Goal: Task Accomplishment & Management: Use online tool/utility

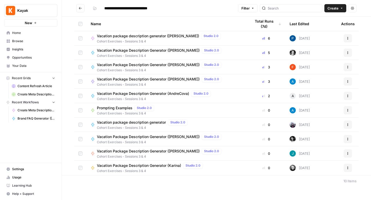
click at [81, 8] on icon "Go back" at bounding box center [81, 8] width 4 height 4
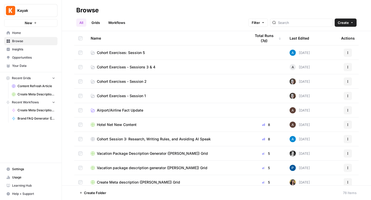
click at [118, 53] on span "Cohort Exercises: Session 5" at bounding box center [121, 52] width 48 height 5
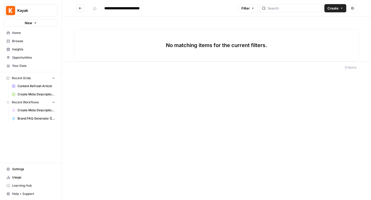
click at [81, 9] on icon "Go back" at bounding box center [81, 8] width 4 height 4
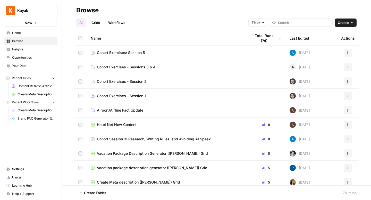
click at [119, 67] on span "Cohort Exercises - Sessions 3 & 4" at bounding box center [126, 67] width 58 height 5
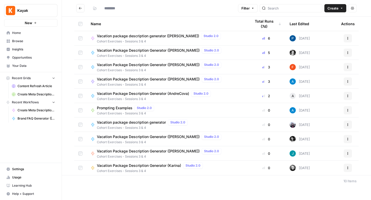
type input "**********"
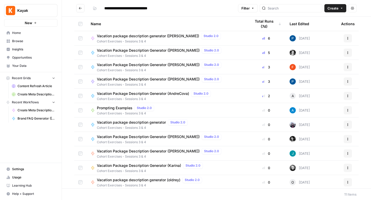
click at [136, 36] on span "Vacation package description generator ([PERSON_NAME])" at bounding box center [148, 35] width 102 height 5
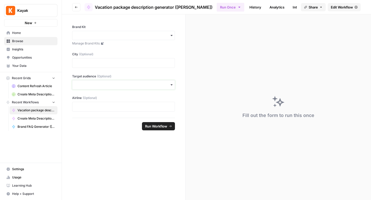
click at [138, 82] on input "Target audience (Optional)" at bounding box center [123, 84] width 96 height 5
click at [121, 156] on form "Brand Kit Manage Brand Kits City (Optional) Target audience (Optional) Airline …" at bounding box center [124, 107] width 124 height 186
click at [164, 37] on input "Brand Kit" at bounding box center [123, 35] width 96 height 5
click at [105, 141] on form "Brand Kit Manage Brand Kits City (Optional) Target audience (Optional) Airline …" at bounding box center [124, 107] width 124 height 186
click at [102, 64] on p at bounding box center [123, 63] width 96 height 5
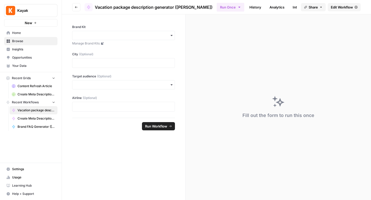
click at [93, 125] on footer "Run Workflow" at bounding box center [123, 126] width 103 height 17
click at [246, 6] on link "History" at bounding box center [255, 7] width 18 height 8
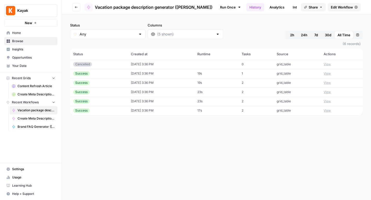
click at [329, 73] on button "View" at bounding box center [327, 73] width 7 height 5
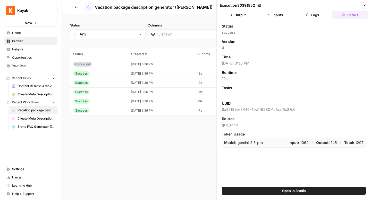
click at [364, 3] on button "Close" at bounding box center [364, 5] width 7 height 7
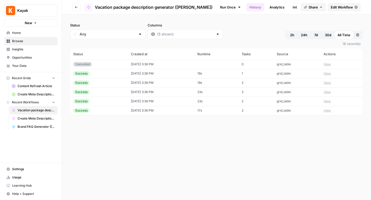
click at [266, 6] on link "Analytics" at bounding box center [276, 7] width 21 height 8
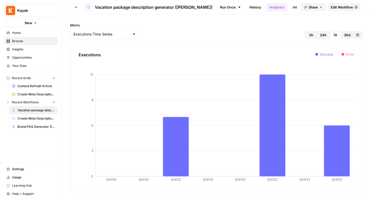
click at [290, 9] on link "Integrate" at bounding box center [300, 7] width 21 height 8
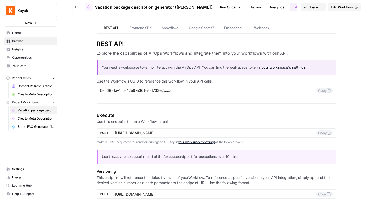
click at [180, 5] on span "Vacation package description generator ([PERSON_NAME])" at bounding box center [154, 7] width 118 height 6
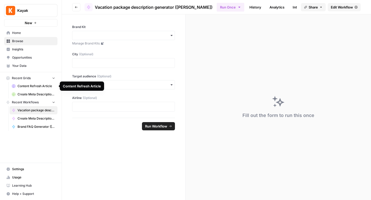
click at [31, 87] on span "Content Refresh Article" at bounding box center [37, 86] width 38 height 5
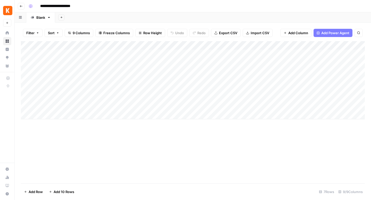
click at [20, 5] on icon "button" at bounding box center [21, 6] width 3 height 3
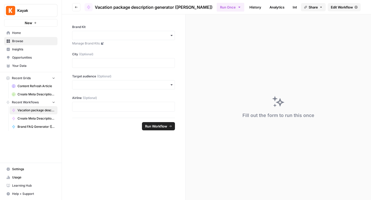
click at [74, 5] on button "Go back" at bounding box center [76, 7] width 8 height 8
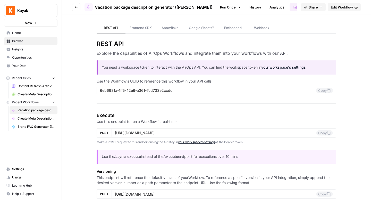
click at [74, 5] on button "Go back" at bounding box center [76, 7] width 8 height 8
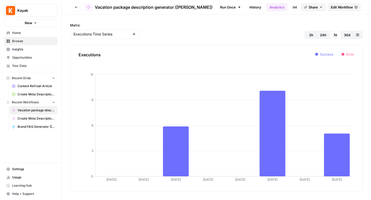
click at [74, 5] on button "Go back" at bounding box center [76, 7] width 8 height 8
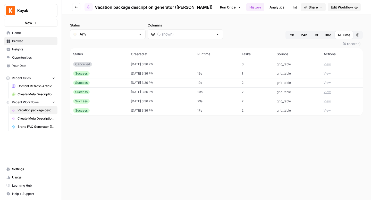
click at [73, 6] on button "Go back" at bounding box center [76, 7] width 8 height 8
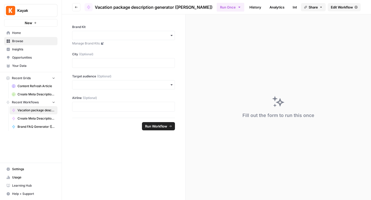
click at [73, 6] on button "Go back" at bounding box center [76, 7] width 8 height 8
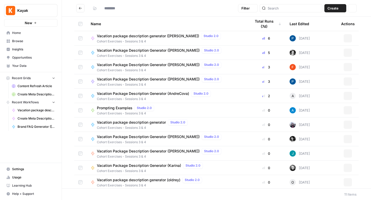
type input "**********"
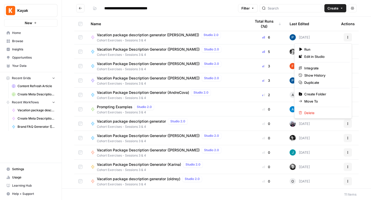
click at [349, 37] on icon "button" at bounding box center [347, 37] width 3 height 3
click at [186, 26] on div "Name" at bounding box center [167, 24] width 152 height 14
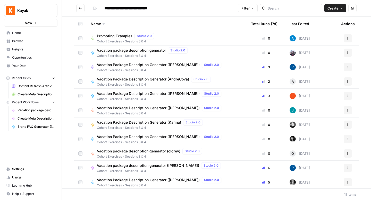
drag, startPoint x: 61, startPoint y: 64, endPoint x: 75, endPoint y: 64, distance: 14.4
click at [75, 64] on div "**********" at bounding box center [185, 100] width 371 height 200
click at [51, 64] on span "Your Data" at bounding box center [33, 66] width 43 height 5
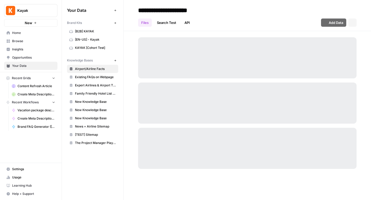
click at [36, 78] on button "Recent Grids" at bounding box center [30, 78] width 53 height 8
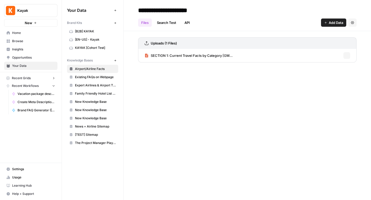
click at [36, 78] on button "Recent Grids" at bounding box center [30, 78] width 53 height 8
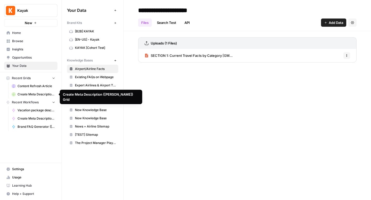
click at [33, 87] on span "Content Refresh Article" at bounding box center [37, 86] width 38 height 5
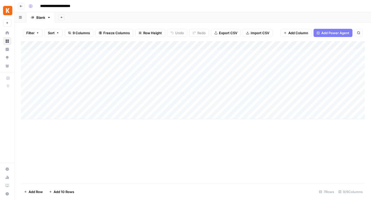
click at [22, 6] on icon "button" at bounding box center [21, 6] width 3 height 3
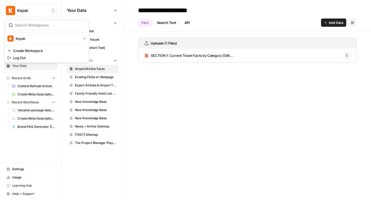
click at [29, 7] on button "Kayak" at bounding box center [30, 10] width 53 height 13
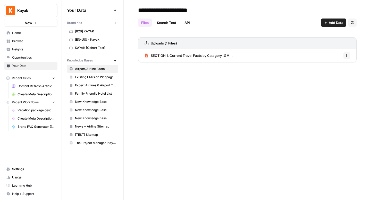
click at [29, 7] on button "Kayak" at bounding box center [30, 10] width 53 height 13
click at [17, 35] on link "Home" at bounding box center [30, 33] width 53 height 8
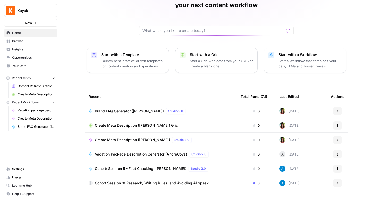
scroll to position [37, 0]
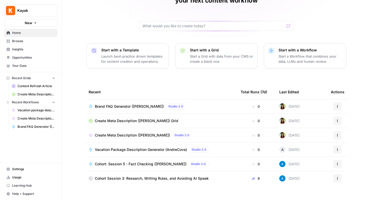
click at [26, 41] on span "Browse" at bounding box center [33, 41] width 43 height 5
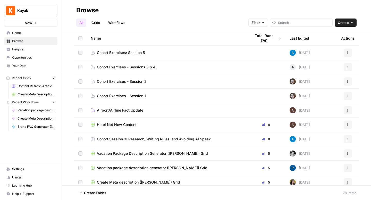
click at [300, 39] on div "Last Edited" at bounding box center [300, 38] width 20 height 14
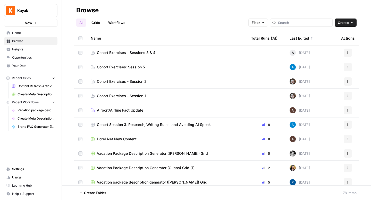
click at [140, 52] on span "Cohort Exercises - Sessions 3 & 4" at bounding box center [126, 52] width 58 height 5
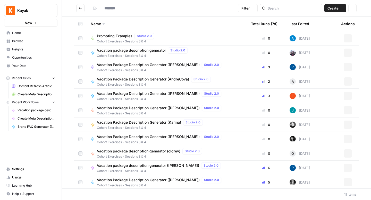
type input "**********"
click at [151, 64] on span "Vacation Package Description Generator ([PERSON_NAME])" at bounding box center [148, 64] width 103 height 5
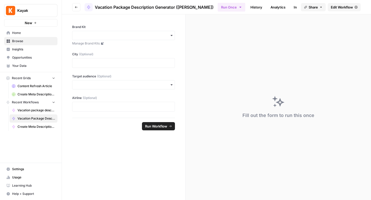
click at [342, 7] on span "Edit Workflow" at bounding box center [342, 7] width 22 height 5
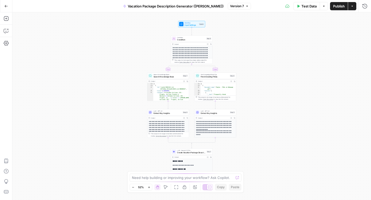
click at [237, 41] on div "**********" at bounding box center [191, 106] width 359 height 188
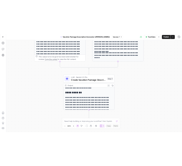
scroll to position [48, 0]
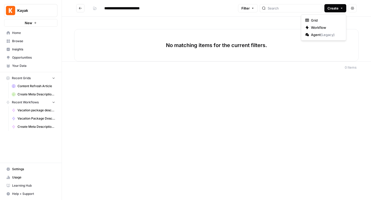
click at [182, 9] on icon "button" at bounding box center [341, 8] width 3 height 3
click at [182, 21] on span "Grid" at bounding box center [325, 20] width 29 height 5
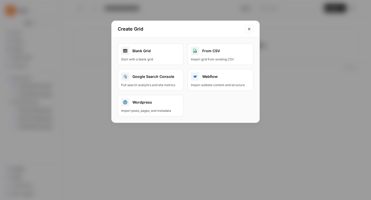
click at [145, 51] on div "Blank Grid" at bounding box center [150, 51] width 59 height 8
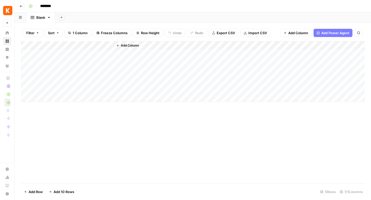
click at [48, 10] on input "********" at bounding box center [52, 6] width 29 height 8
click at [48, 8] on input "********" at bounding box center [52, 6] width 29 height 8
click at [43, 6] on input "********" at bounding box center [52, 6] width 29 height 8
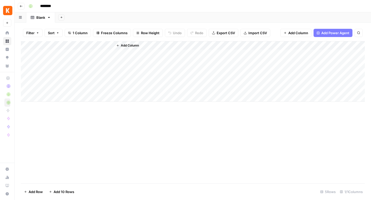
click at [43, 6] on input "********" at bounding box center [52, 6] width 29 height 8
click at [43, 5] on input "**********" at bounding box center [55, 6] width 35 height 8
click at [40, 6] on input "**********" at bounding box center [55, 6] width 35 height 8
type input "**********"
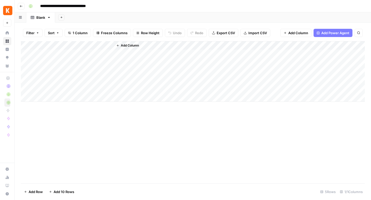
click at [54, 45] on div "Add Column" at bounding box center [193, 71] width 344 height 61
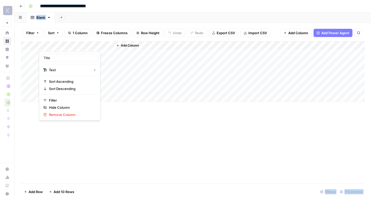
click at [54, 45] on div at bounding box center [76, 46] width 74 height 10
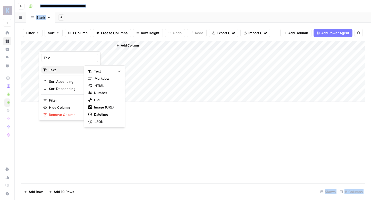
click at [53, 70] on span "Text" at bounding box center [69, 70] width 40 height 5
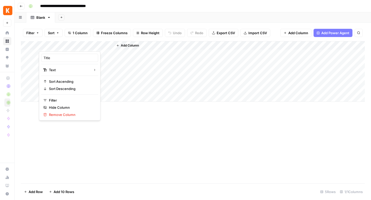
click at [61, 62] on div "Title Text Sort Ascending Sort Descending Filter Hide Column Remove Column" at bounding box center [70, 86] width 62 height 69
click at [55, 56] on input "Title" at bounding box center [70, 57] width 52 height 5
type input "Topic"
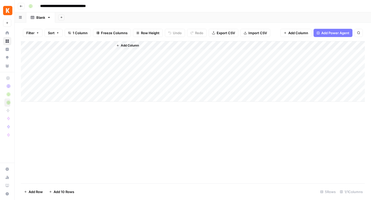
click at [60, 54] on div "Add Column" at bounding box center [193, 71] width 344 height 61
type textarea "**********"
click at [73, 124] on div "Add Column" at bounding box center [193, 112] width 344 height 142
click at [77, 61] on div "Add Column" at bounding box center [193, 71] width 344 height 61
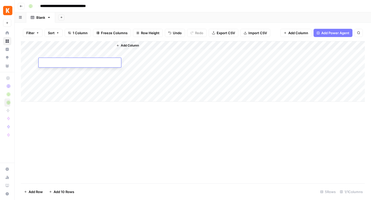
click at [77, 61] on textarea at bounding box center [80, 63] width 82 height 7
type textarea "**********"
click at [68, 71] on div "Add Column" at bounding box center [193, 71] width 344 height 61
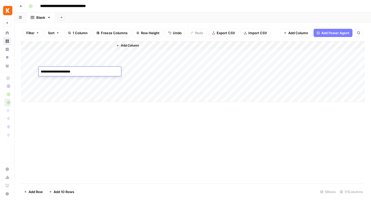
type textarea "**********"
click at [135, 44] on span "Add Column" at bounding box center [130, 45] width 18 height 5
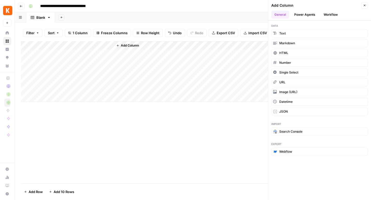
click at [182, 15] on button "Power Agents" at bounding box center [304, 15] width 27 height 8
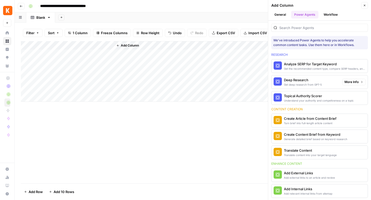
click at [182, 82] on div "Deep Research" at bounding box center [303, 80] width 38 height 5
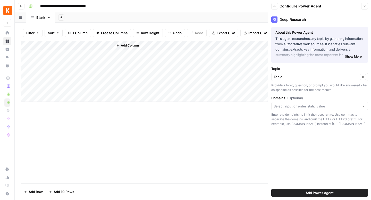
click at [182, 169] on span "Add Power Agent" at bounding box center [320, 193] width 28 height 5
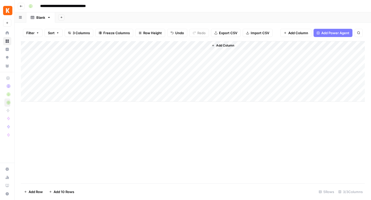
click at [139, 63] on div "Add Column" at bounding box center [193, 71] width 344 height 61
click at [150, 62] on div "Add Column" at bounding box center [193, 71] width 344 height 61
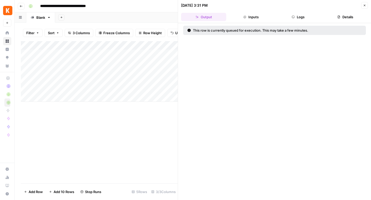
click at [182, 13] on button "Inputs" at bounding box center [250, 17] width 45 height 8
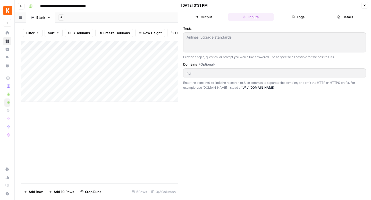
click at [182, 13] on button "Output" at bounding box center [203, 17] width 45 height 8
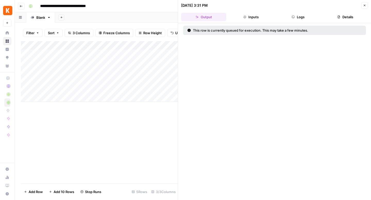
click at [182, 13] on button "Logs" at bounding box center [298, 17] width 45 height 8
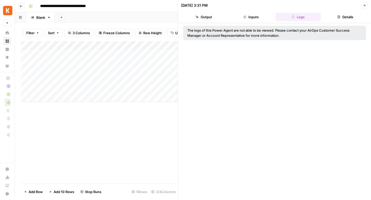
click at [182, 15] on button "Output" at bounding box center [203, 17] width 45 height 8
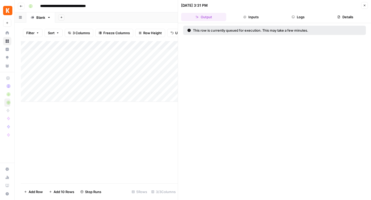
click at [182, 19] on button "Logs" at bounding box center [298, 17] width 45 height 8
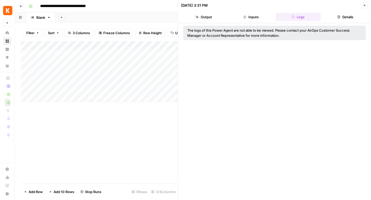
click at [182, 28] on div "The logs of this Power Agent are not able to be viewed. Please contact your Air…" at bounding box center [274, 33] width 174 height 10
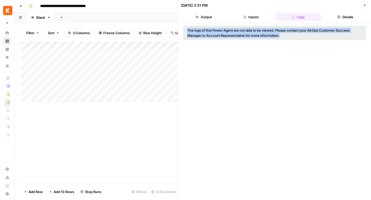
click at [182, 28] on div "The logs of this Power Agent are not able to be viewed. Please contact your Air…" at bounding box center [274, 33] width 174 height 10
click at [182, 32] on div "The logs of this Power Agent are not able to be viewed. Please contact your Air…" at bounding box center [274, 33] width 174 height 10
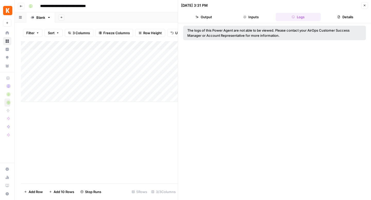
click at [182, 18] on button "Output" at bounding box center [203, 17] width 45 height 8
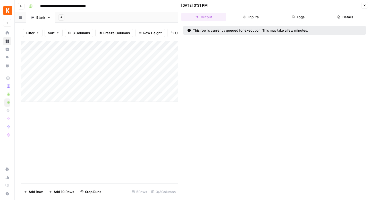
click at [182, 16] on button "Inputs" at bounding box center [250, 17] width 45 height 8
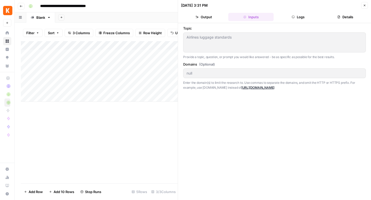
click at [182, 15] on button "Logs" at bounding box center [298, 17] width 45 height 8
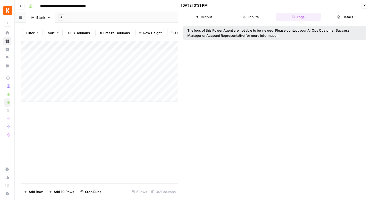
click at [182, 15] on button "Inputs" at bounding box center [250, 17] width 45 height 8
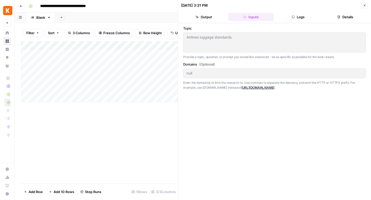
click at [182, 17] on button "Output" at bounding box center [203, 17] width 45 height 8
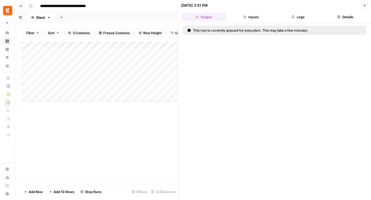
click at [152, 47] on div "Add Column" at bounding box center [99, 71] width 157 height 61
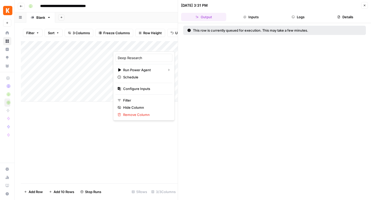
click at [160, 169] on div "Add Column" at bounding box center [99, 112] width 157 height 142
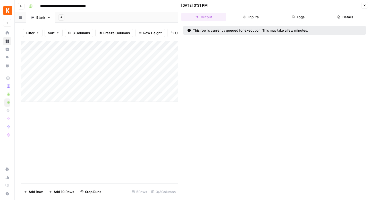
click at [151, 46] on div "Add Column" at bounding box center [99, 71] width 157 height 61
click at [154, 155] on div "Add Column" at bounding box center [99, 112] width 157 height 142
click at [182, 4] on button "Close" at bounding box center [364, 5] width 7 height 7
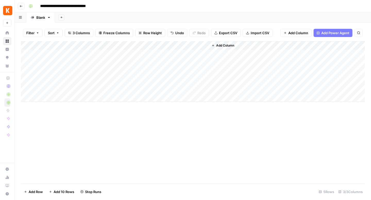
click at [152, 47] on div "Add Column" at bounding box center [193, 71] width 344 height 61
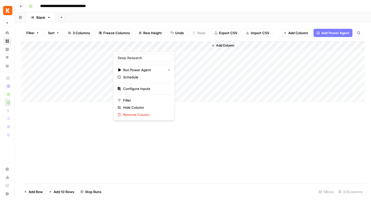
click at [143, 148] on div "Add Column" at bounding box center [193, 112] width 344 height 142
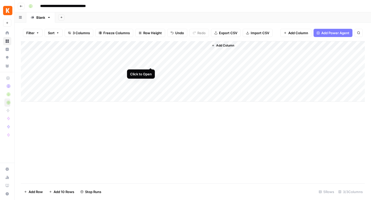
click at [149, 63] on div "Add Column" at bounding box center [193, 71] width 344 height 61
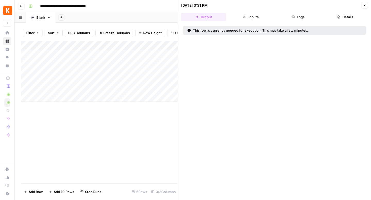
click at [182, 16] on button "Inputs" at bounding box center [250, 17] width 45 height 8
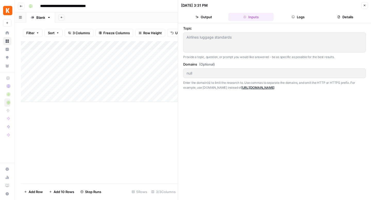
click at [150, 46] on div "Add Column" at bounding box center [99, 71] width 157 height 61
click at [121, 140] on div "Add Column" at bounding box center [99, 112] width 157 height 142
click at [182, 18] on button "Output" at bounding box center [203, 17] width 45 height 8
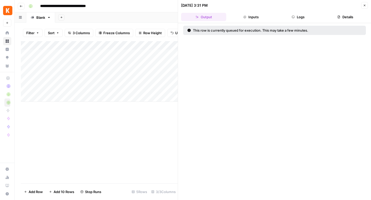
click at [182, 13] on header "10/01/25 at 3:31 PM Close Output Inputs Logs Details" at bounding box center [274, 11] width 193 height 23
click at [182, 17] on button "Logs" at bounding box center [298, 17] width 45 height 8
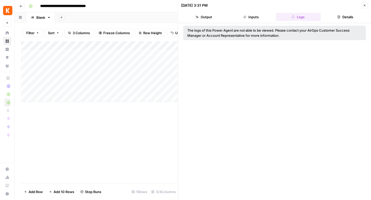
click at [182, 19] on button "Output" at bounding box center [203, 17] width 45 height 8
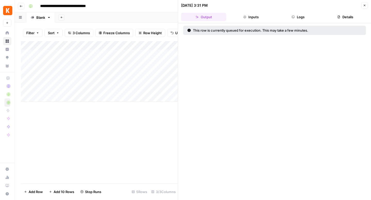
click at [150, 46] on div "Add Column" at bounding box center [99, 71] width 157 height 61
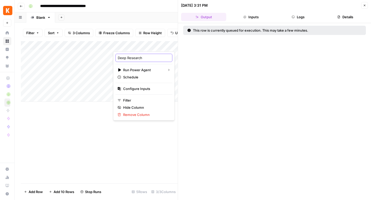
click at [145, 56] on input "Deep Research" at bounding box center [144, 57] width 52 height 5
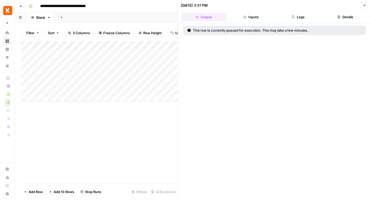
click at [152, 46] on div "Add Column" at bounding box center [99, 71] width 157 height 61
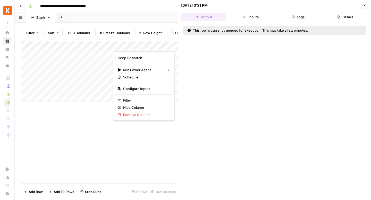
click at [136, 149] on div "Add Column" at bounding box center [99, 112] width 157 height 142
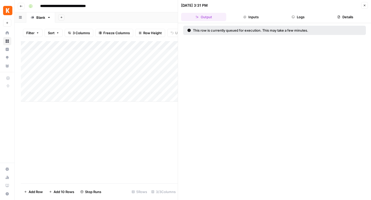
click at [151, 45] on div "Add Column" at bounding box center [99, 71] width 157 height 61
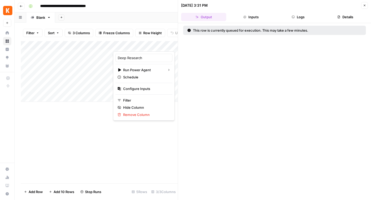
click at [117, 149] on div "Add Column" at bounding box center [99, 112] width 157 height 142
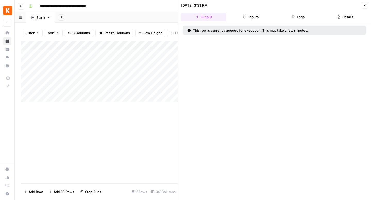
click at [151, 45] on div "Add Column" at bounding box center [99, 71] width 157 height 61
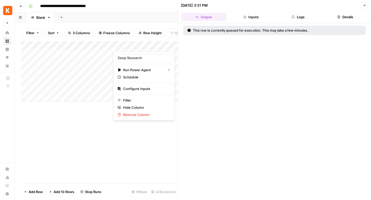
click at [125, 137] on div "Add Column" at bounding box center [99, 112] width 157 height 142
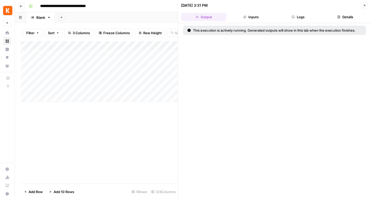
click at [365, 5] on icon "button" at bounding box center [364, 5] width 3 height 3
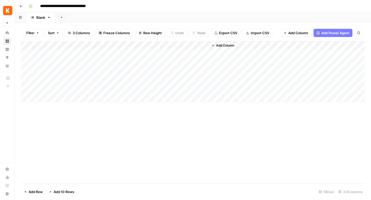
click at [230, 45] on span "Add Column" at bounding box center [225, 45] width 18 height 5
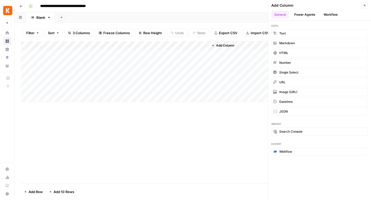
click at [307, 13] on button "Power Agents" at bounding box center [304, 15] width 27 height 8
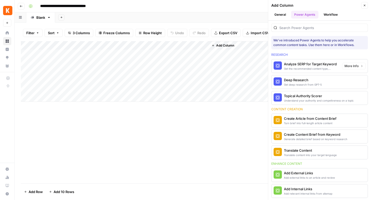
click at [300, 79] on div "Deep Research" at bounding box center [303, 80] width 38 height 5
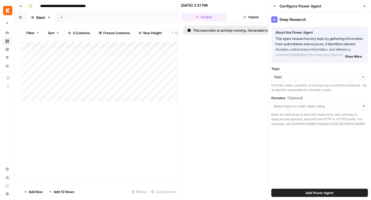
click at [364, 3] on button "Close" at bounding box center [364, 6] width 7 height 7
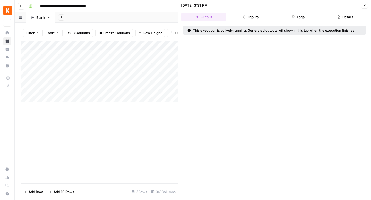
click at [360, 10] on header "10/01/25 at 3:31 PM Close Output Inputs Logs Details" at bounding box center [274, 11] width 193 height 23
click at [363, 8] on button "Close" at bounding box center [364, 5] width 7 height 7
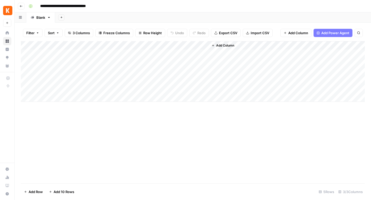
click at [234, 44] on button "Add Column" at bounding box center [222, 45] width 27 height 7
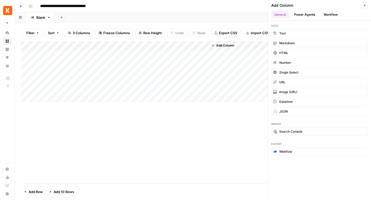
click at [298, 15] on button "Power Agents" at bounding box center [304, 15] width 27 height 8
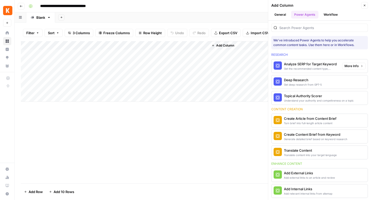
click at [304, 82] on div "Deep Research" at bounding box center [303, 80] width 38 height 5
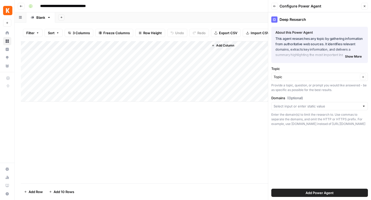
click at [312, 194] on span "Add Power Agent" at bounding box center [320, 193] width 28 height 5
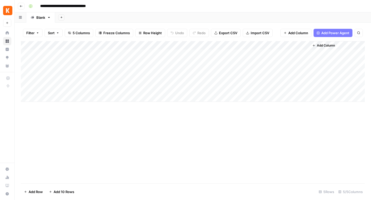
click at [251, 45] on div "Add Column" at bounding box center [193, 71] width 344 height 61
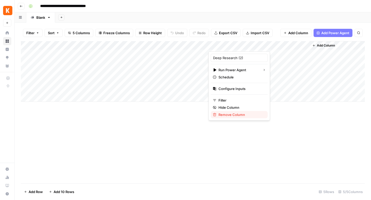
click at [243, 115] on span "Remove Column" at bounding box center [240, 114] width 45 height 5
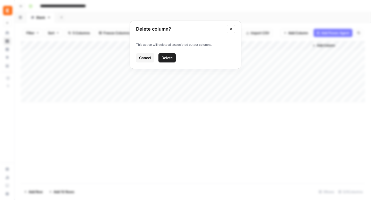
click at [172, 58] on span "Delete" at bounding box center [167, 57] width 11 height 5
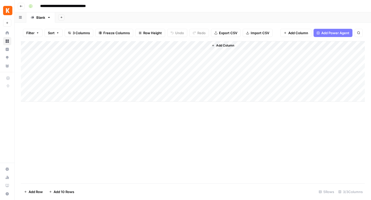
click at [22, 5] on icon "button" at bounding box center [21, 6] width 3 height 3
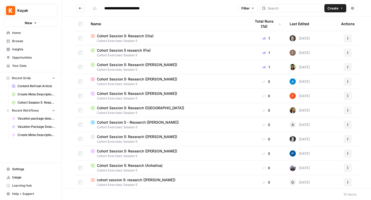
click at [338, 9] on span "Create" at bounding box center [332, 8] width 11 height 5
click at [319, 25] on button "Workflow" at bounding box center [323, 27] width 41 height 7
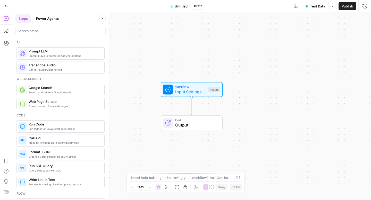
click at [184, 7] on span "Untitled" at bounding box center [181, 6] width 13 height 5
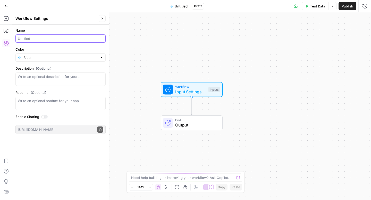
click at [29, 38] on input "Name" at bounding box center [61, 38] width 86 height 5
type input "Company research ([GEOGRAPHIC_DATA])"
click at [127, 49] on div "Workflow Input Settings Inputs End Output" at bounding box center [191, 106] width 359 height 188
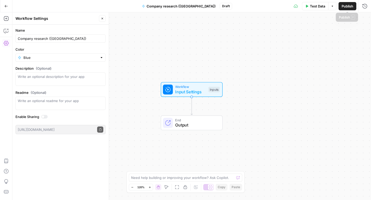
click at [351, 4] on span "Publish" at bounding box center [348, 6] width 12 height 5
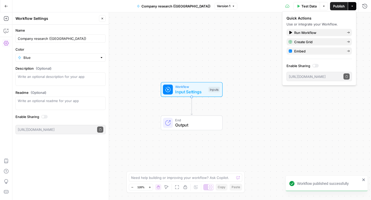
click at [231, 71] on div "Workflow Input Settings Inputs End Output" at bounding box center [191, 106] width 359 height 188
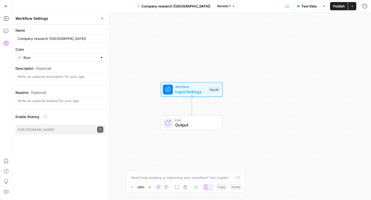
click at [197, 95] on div "Workflow Input Settings Inputs Test Step" at bounding box center [192, 89] width 62 height 15
click at [303, 31] on button "Add Field" at bounding box center [315, 35] width 86 height 8
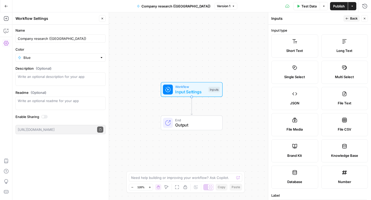
click at [295, 45] on label "Short Text" at bounding box center [294, 46] width 47 height 23
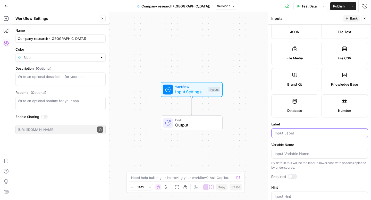
click at [282, 133] on input "Label" at bounding box center [320, 133] width 90 height 5
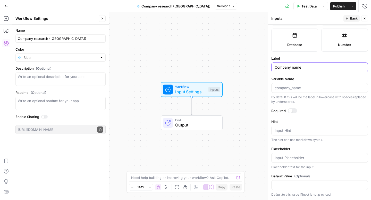
type input "Company name"
click at [293, 112] on div at bounding box center [292, 110] width 9 height 5
click at [243, 53] on div "Workflow Input Settings Inputs End Output" at bounding box center [191, 106] width 359 height 188
click at [349, 17] on div "Publish P" at bounding box center [338, 17] width 21 height 9
click at [352, 19] on span "Back" at bounding box center [353, 18] width 7 height 5
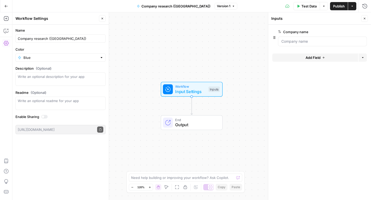
click at [104, 18] on button "Close" at bounding box center [102, 18] width 7 height 7
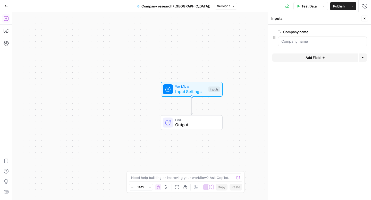
click at [6, 21] on button "Add Steps" at bounding box center [6, 18] width 8 height 8
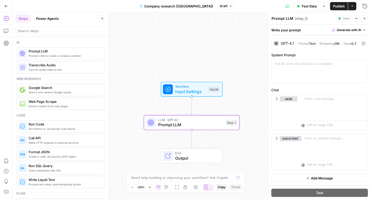
click at [288, 45] on div "GPT-4.1" at bounding box center [287, 44] width 13 height 4
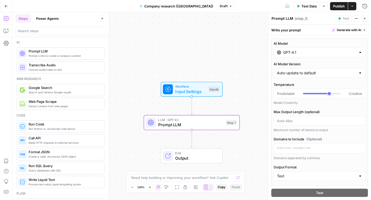
click at [288, 45] on label "AI Model" at bounding box center [320, 43] width 92 height 5
click at [288, 50] on input "GPT-4.1" at bounding box center [319, 52] width 73 height 5
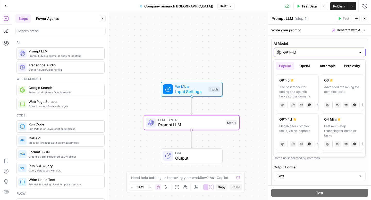
click at [298, 45] on label "AI Model" at bounding box center [320, 43] width 92 height 5
click at [298, 50] on input "GPT-4.1" at bounding box center [319, 52] width 73 height 5
click at [298, 86] on div "The best model for coding and agentic tasks across domains" at bounding box center [297, 92] width 36 height 14
type input "GPT-5"
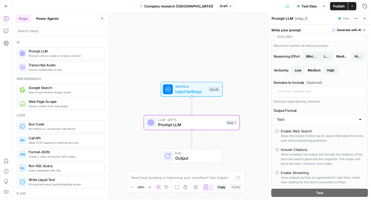
scroll to position [59, 0]
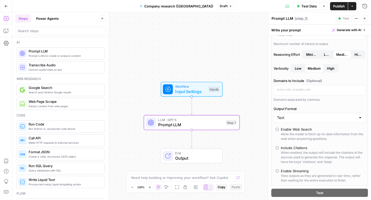
click at [279, 131] on label "Enable Web Search Allow the model to fetch up-to-date information from the web …" at bounding box center [320, 134] width 88 height 14
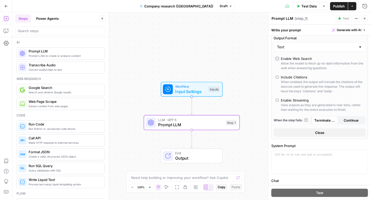
scroll to position [221, 0]
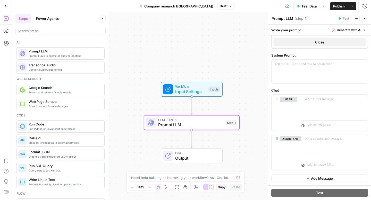
click at [339, 7] on span "Publish" at bounding box center [339, 6] width 12 height 5
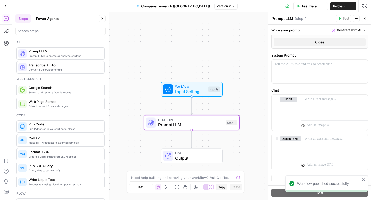
click at [364, 18] on icon "button" at bounding box center [364, 18] width 3 height 3
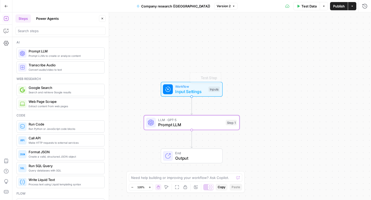
click at [202, 123] on span "Prompt LLM" at bounding box center [190, 125] width 65 height 6
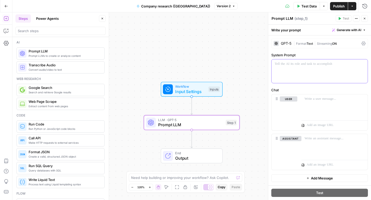
click at [287, 72] on div at bounding box center [320, 72] width 96 height 24
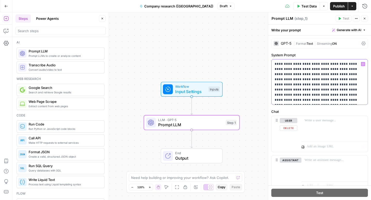
click at [288, 133] on div "user Delete" at bounding box center [289, 134] width 18 height 32
click at [317, 123] on p at bounding box center [335, 120] width 60 height 5
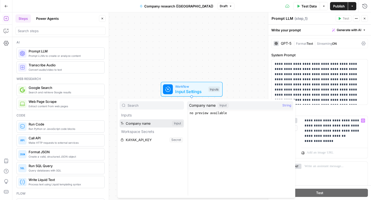
click at [162, 126] on button "Select variable Company name" at bounding box center [152, 124] width 64 height 8
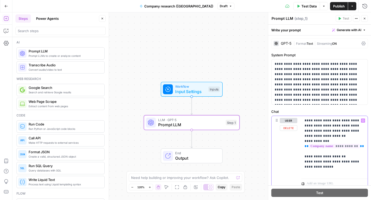
click at [311, 170] on p "**********" at bounding box center [335, 146] width 60 height 57
drag, startPoint x: 311, startPoint y: 170, endPoint x: 320, endPoint y: 153, distance: 18.7
click at [320, 151] on p "**********" at bounding box center [335, 146] width 60 height 57
click at [311, 174] on p "**********" at bounding box center [335, 146] width 60 height 57
click at [317, 171] on p "**********" at bounding box center [335, 146] width 60 height 57
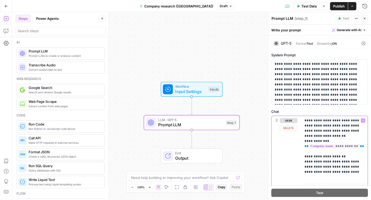
click at [348, 178] on p "**********" at bounding box center [335, 149] width 60 height 62
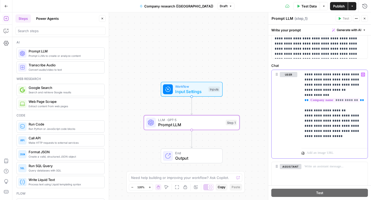
click at [325, 120] on p "**********" at bounding box center [335, 108] width 60 height 72
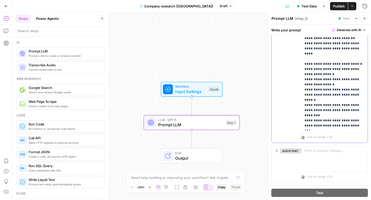
scroll to position [182, 0]
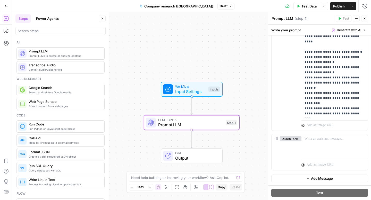
click at [340, 3] on button "Publish" at bounding box center [339, 6] width 18 height 8
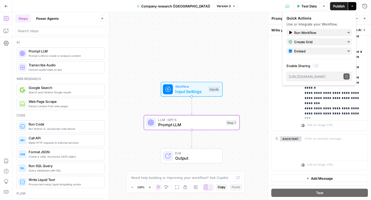
click at [234, 56] on div "Workflow Input Settings Inputs LLM · GPT-5 Prompt LLM Step 1 End Output" at bounding box center [191, 106] width 359 height 188
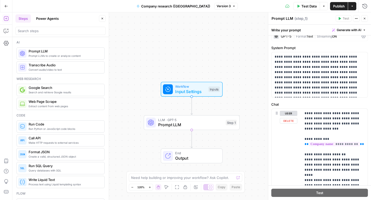
scroll to position [0, 0]
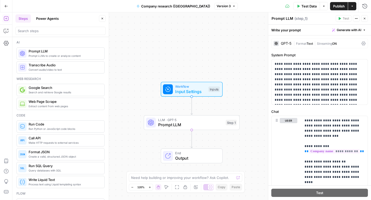
click at [304, 5] on span "Test Data" at bounding box center [308, 6] width 15 height 5
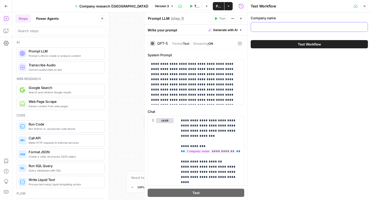
click at [280, 26] on input "Company name" at bounding box center [309, 26] width 111 height 5
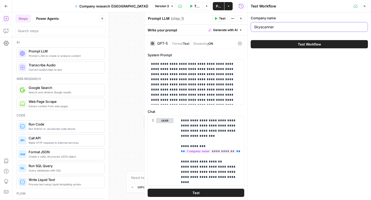
type input "Skyscanner"
click at [272, 44] on button "Test Workflow" at bounding box center [309, 44] width 117 height 8
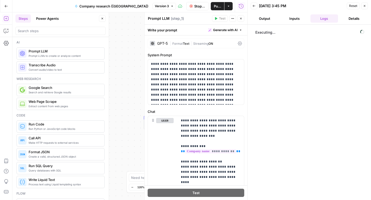
click at [116, 64] on div "Workflow Input Settings Inputs LLM · GPT-5 Prompt LLM Step 1 End Output" at bounding box center [129, 106] width 235 height 188
click at [268, 18] on button "Output" at bounding box center [265, 18] width 28 height 8
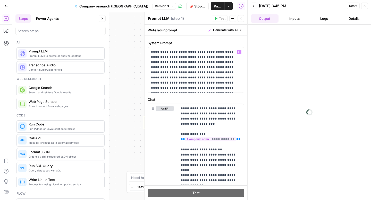
scroll to position [12, 0]
click at [297, 20] on button "Inputs" at bounding box center [295, 18] width 28 height 8
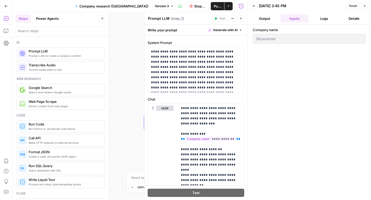
click at [329, 17] on button "Logs" at bounding box center [324, 18] width 28 height 8
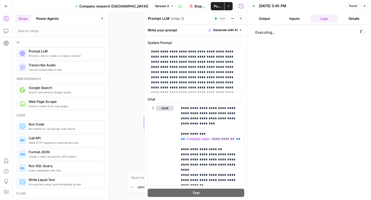
click at [349, 18] on button "Details" at bounding box center [354, 18] width 28 height 8
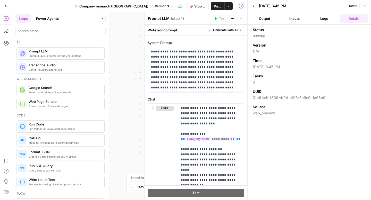
click at [319, 22] on button "Logs" at bounding box center [324, 18] width 28 height 8
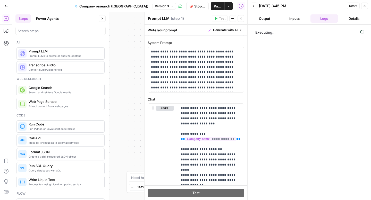
click at [269, 13] on header "Back 10/01/25 at 3:45 PM Reset Close Output Inputs Logs Details" at bounding box center [309, 12] width 123 height 25
click at [270, 15] on button "Output" at bounding box center [265, 18] width 28 height 8
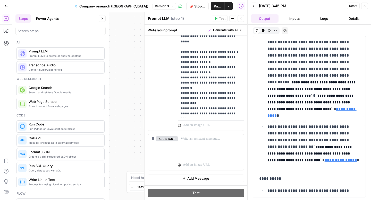
scroll to position [338, 0]
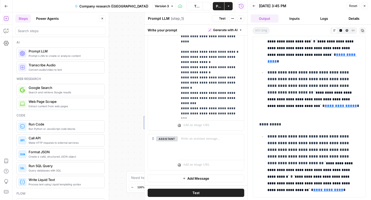
click at [304, 18] on button "Inputs" at bounding box center [295, 18] width 28 height 8
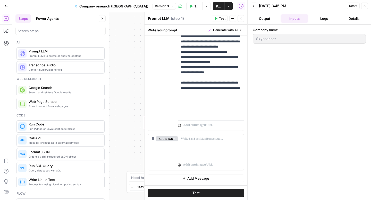
click at [334, 18] on button "Logs" at bounding box center [324, 18] width 28 height 8
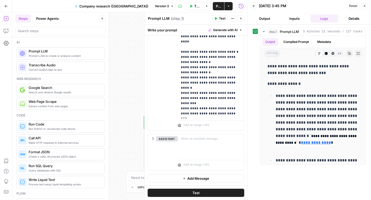
click at [363, 7] on icon "button" at bounding box center [364, 5] width 3 height 3
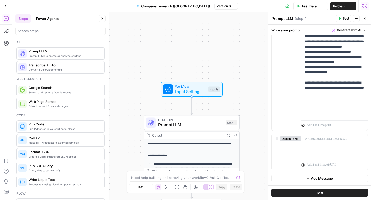
click at [364, 4] on icon "button" at bounding box center [364, 6] width 5 height 5
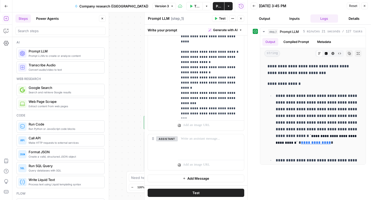
click at [270, 21] on button "Output" at bounding box center [265, 18] width 28 height 8
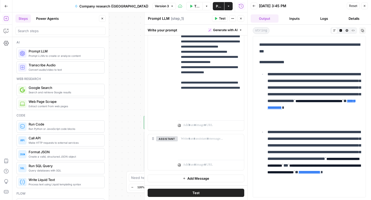
click at [254, 4] on icon "button" at bounding box center [254, 5] width 3 height 3
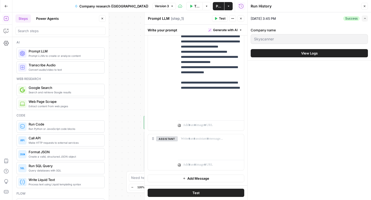
click at [365, 17] on button "Expand" at bounding box center [365, 18] width 6 height 6
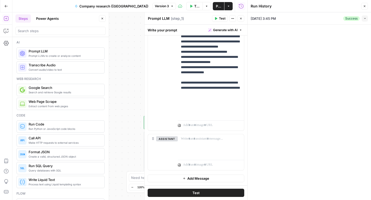
click at [365, 17] on icon "button" at bounding box center [364, 18] width 3 height 3
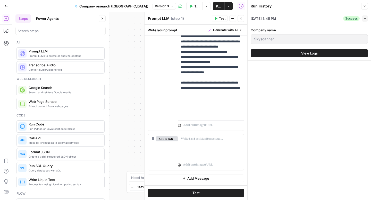
click at [270, 53] on button "View Logs" at bounding box center [309, 53] width 117 height 8
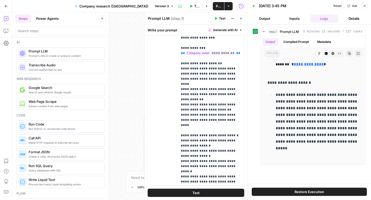
scroll to position [182, 0]
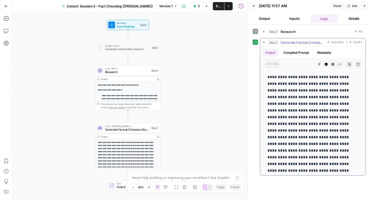
scroll to position [10, 0]
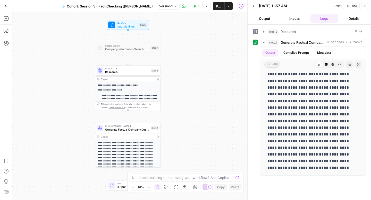
click at [4, 6] on button "Go Back" at bounding box center [6, 6] width 9 height 9
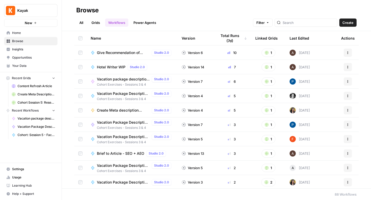
click at [22, 33] on span "Home" at bounding box center [33, 33] width 43 height 5
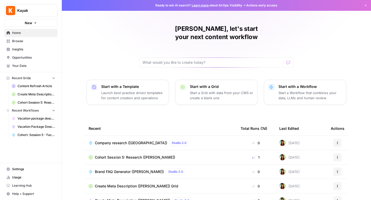
scroll to position [26, 0]
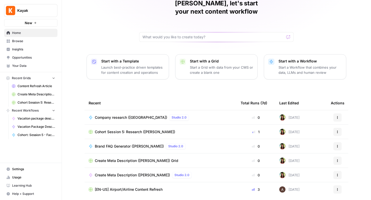
click at [144, 130] on span "Cohort Session 5: Research ([PERSON_NAME])" at bounding box center [135, 132] width 80 height 5
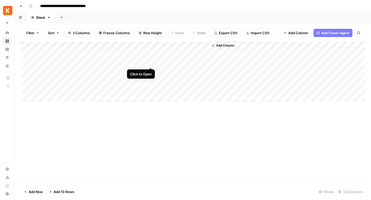
click at [151, 62] on div "Add Column" at bounding box center [193, 71] width 344 height 61
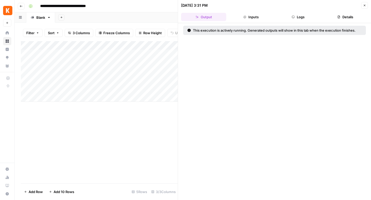
click at [247, 19] on button "Inputs" at bounding box center [250, 17] width 45 height 8
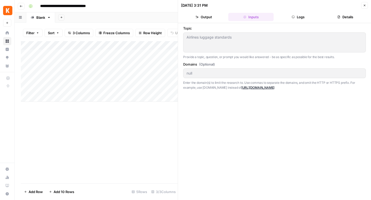
click at [311, 24] on div "Topic Airlines luggage standards Airlines luggage standards Provide a topic, qu…" at bounding box center [274, 111] width 193 height 177
click at [302, 20] on button "Logs" at bounding box center [298, 17] width 45 height 8
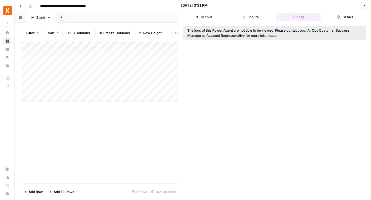
click at [151, 133] on div "Add Column" at bounding box center [99, 112] width 157 height 142
click at [365, 3] on button "Close" at bounding box center [364, 5] width 7 height 7
